Goal: Information Seeking & Learning: Learn about a topic

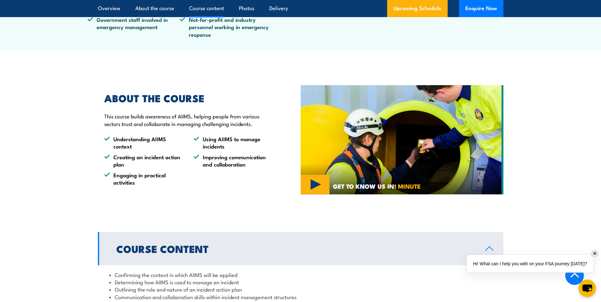
scroll to position [602, 0]
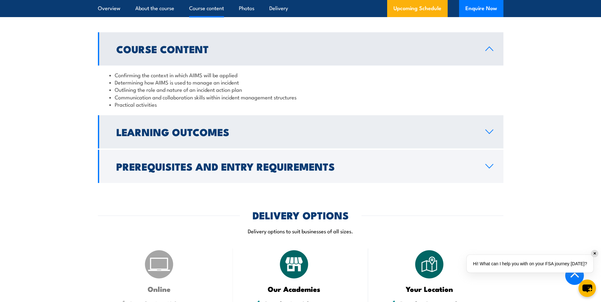
click at [488, 129] on icon at bounding box center [489, 131] width 9 height 5
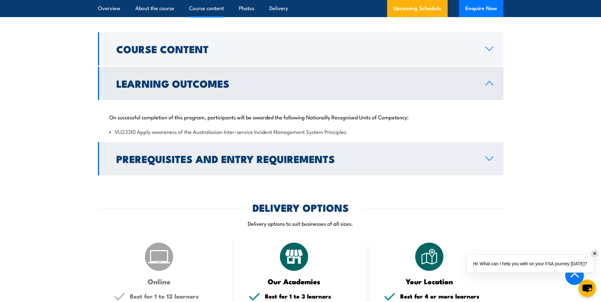
click at [492, 156] on icon at bounding box center [489, 158] width 9 height 5
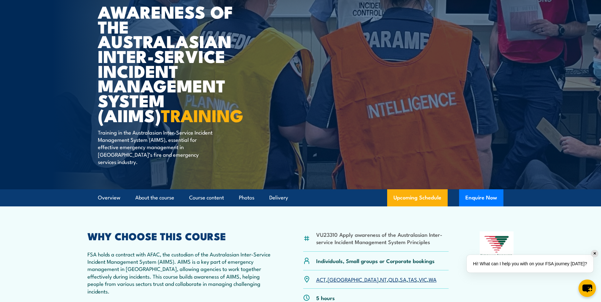
scroll to position [0, 0]
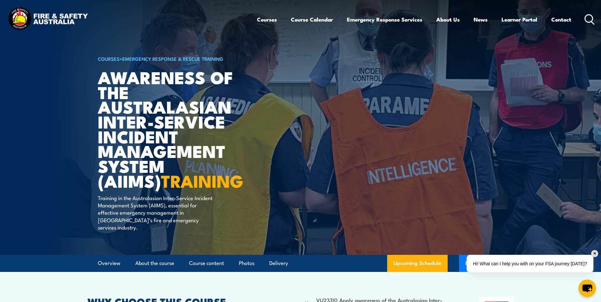
click at [592, 20] on circle at bounding box center [589, 19] width 8 height 8
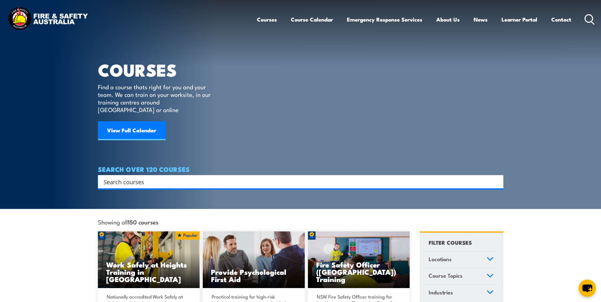
click at [170, 177] on input "Search input" at bounding box center [297, 182] width 386 height 10
type input "aiims"
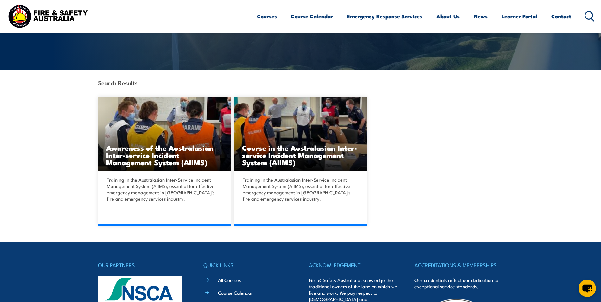
scroll to position [127, 0]
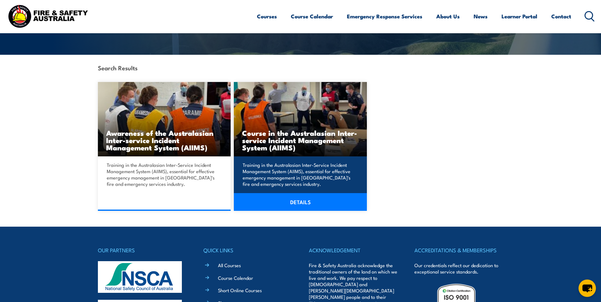
drag, startPoint x: 287, startPoint y: 231, endPoint x: 274, endPoint y: 203, distance: 31.6
drag, startPoint x: 274, startPoint y: 203, endPoint x: 264, endPoint y: 205, distance: 10.0
click at [264, 205] on link "DETAILS" at bounding box center [300, 202] width 133 height 18
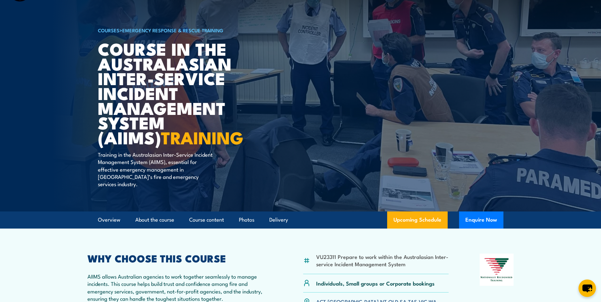
scroll to position [127, 0]
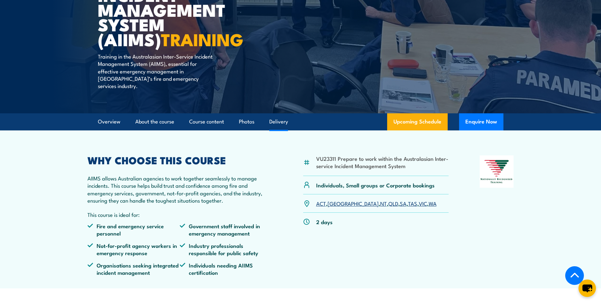
click at [281, 116] on link "Delivery" at bounding box center [278, 121] width 19 height 17
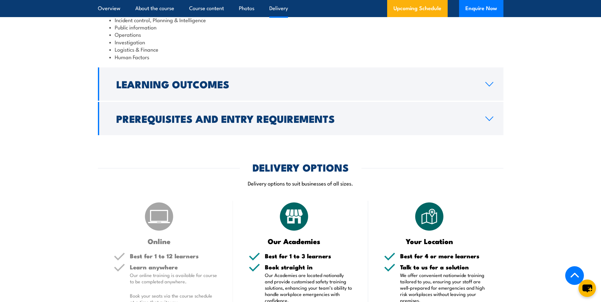
scroll to position [812, 0]
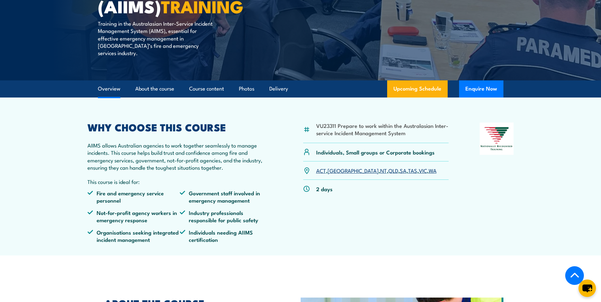
scroll to position [157, 0]
